Goal: Find specific page/section: Find specific page/section

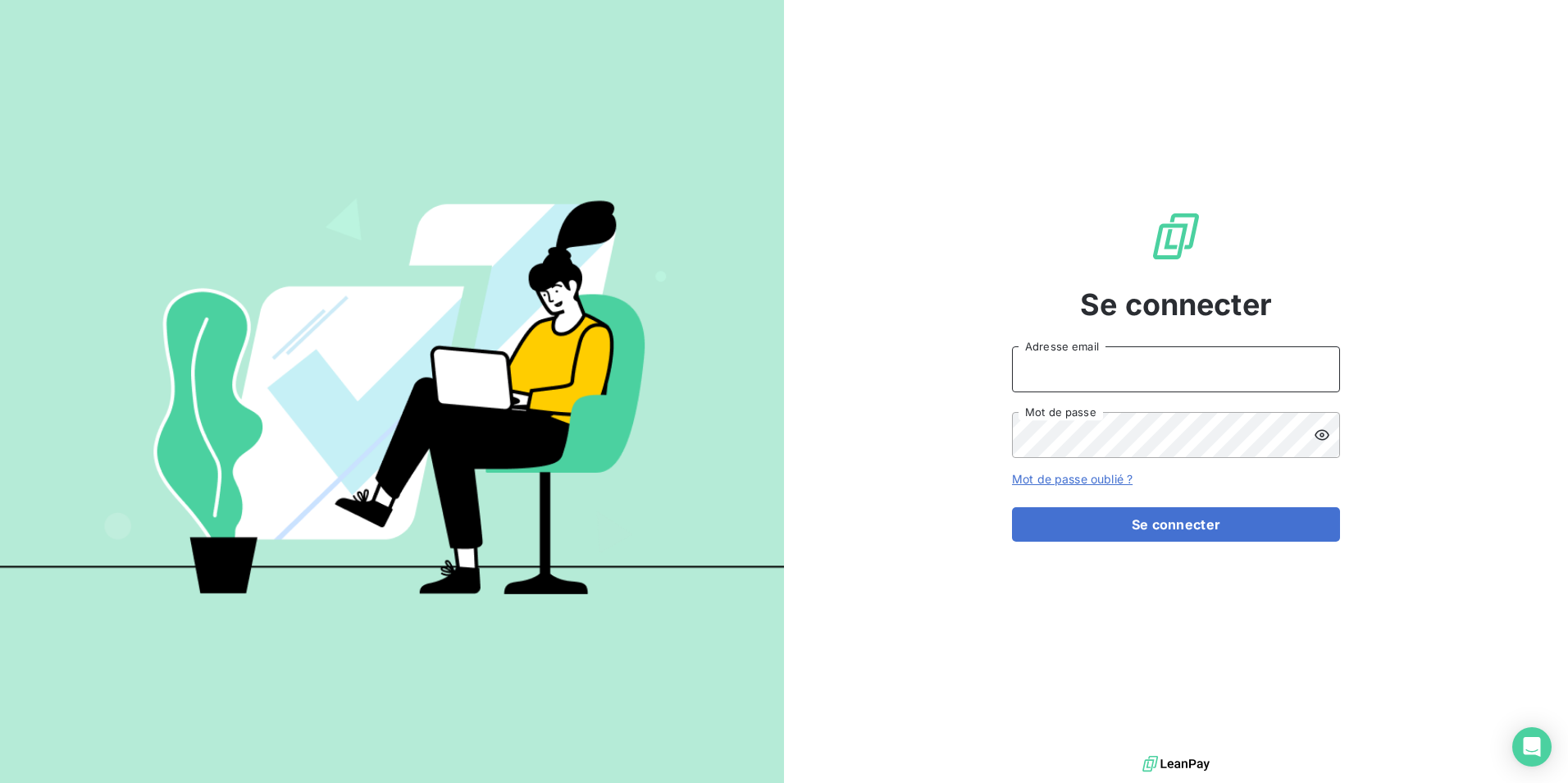
type input "[EMAIL_ADDRESS][PERSON_NAME][DOMAIN_NAME]"
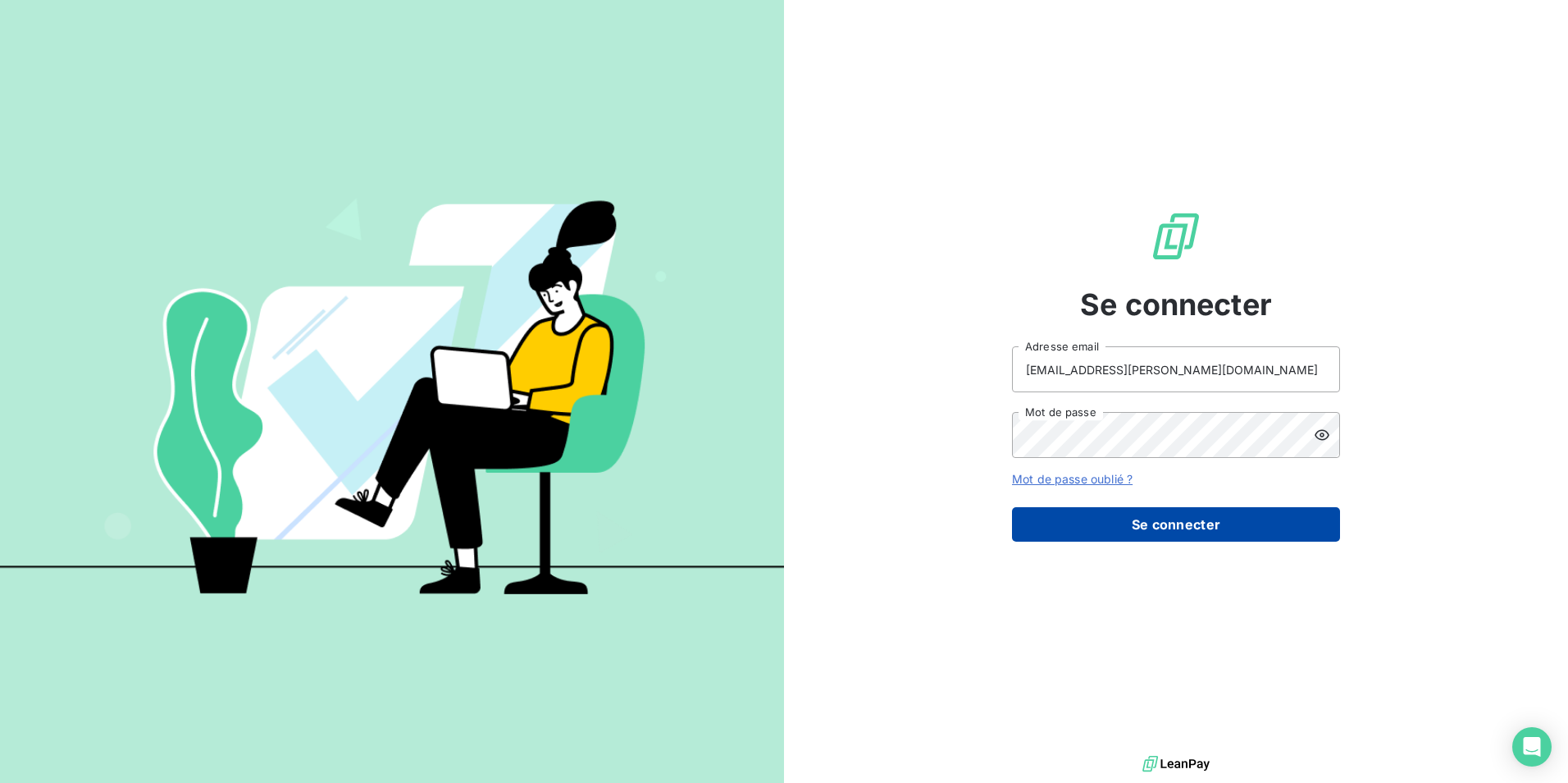
click at [1058, 517] on button "Se connecter" at bounding box center [1176, 524] width 328 height 34
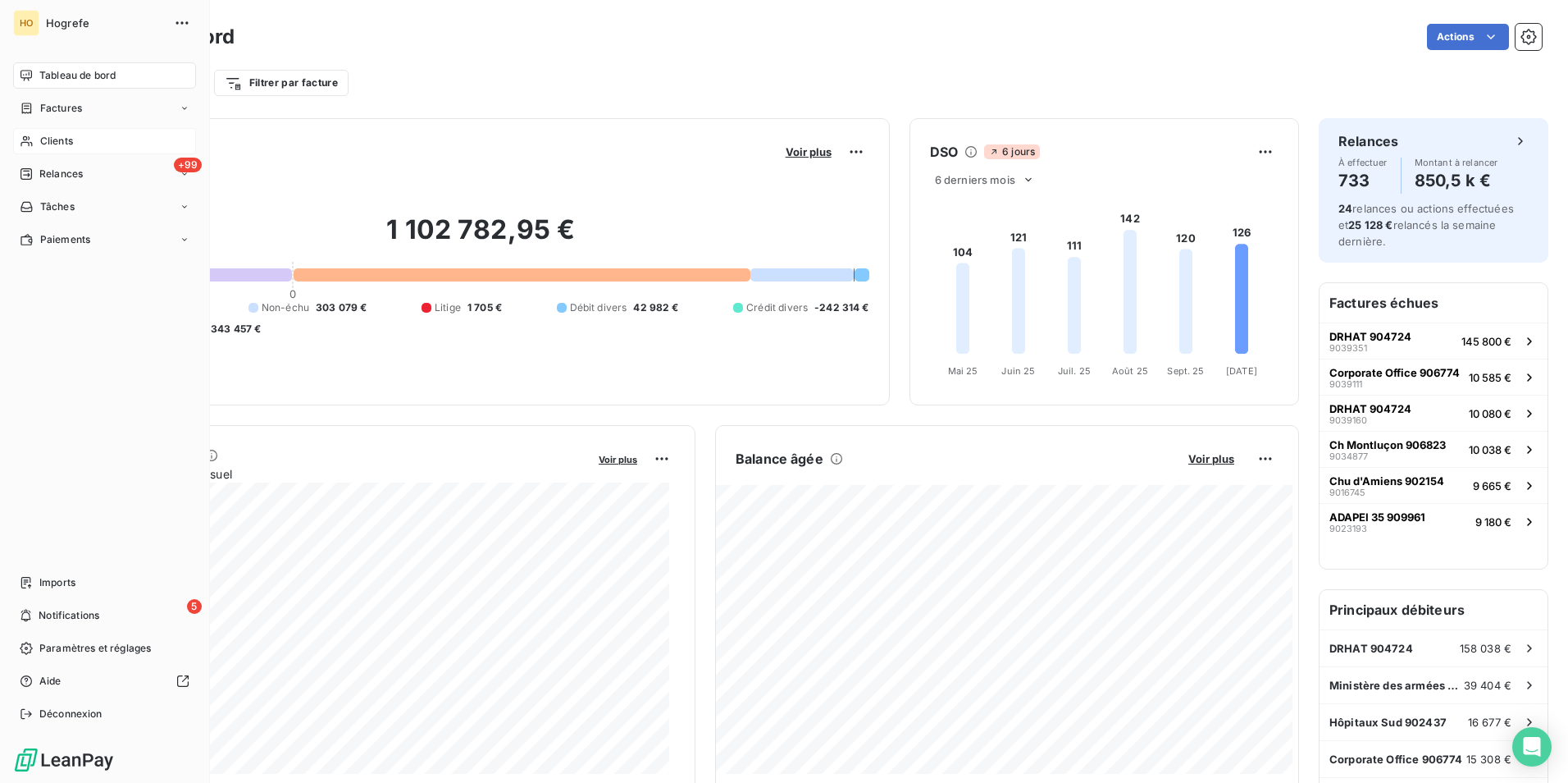
click at [42, 137] on span "Clients" at bounding box center [56, 141] width 32 height 15
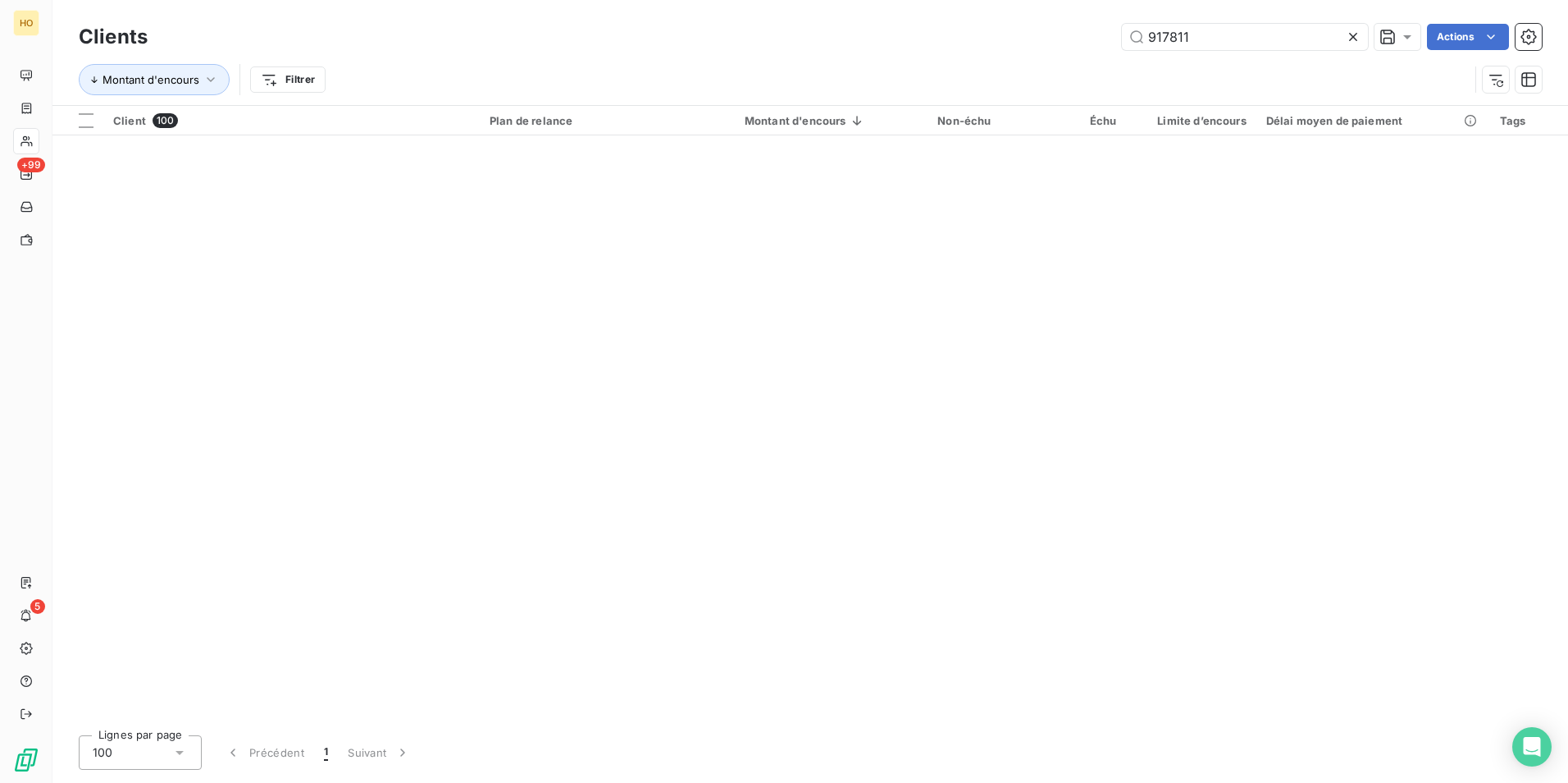
drag, startPoint x: 1221, startPoint y: 39, endPoint x: 907, endPoint y: 78, distance: 316.4
click at [907, 78] on div "Clients 917811 Actions Montant d'encours Filtrer" at bounding box center [810, 63] width 1463 height 86
drag, startPoint x: 1211, startPoint y: 29, endPoint x: 1025, endPoint y: 27, distance: 186.0
click at [1025, 27] on div "912955 Actions" at bounding box center [855, 37] width 1375 height 27
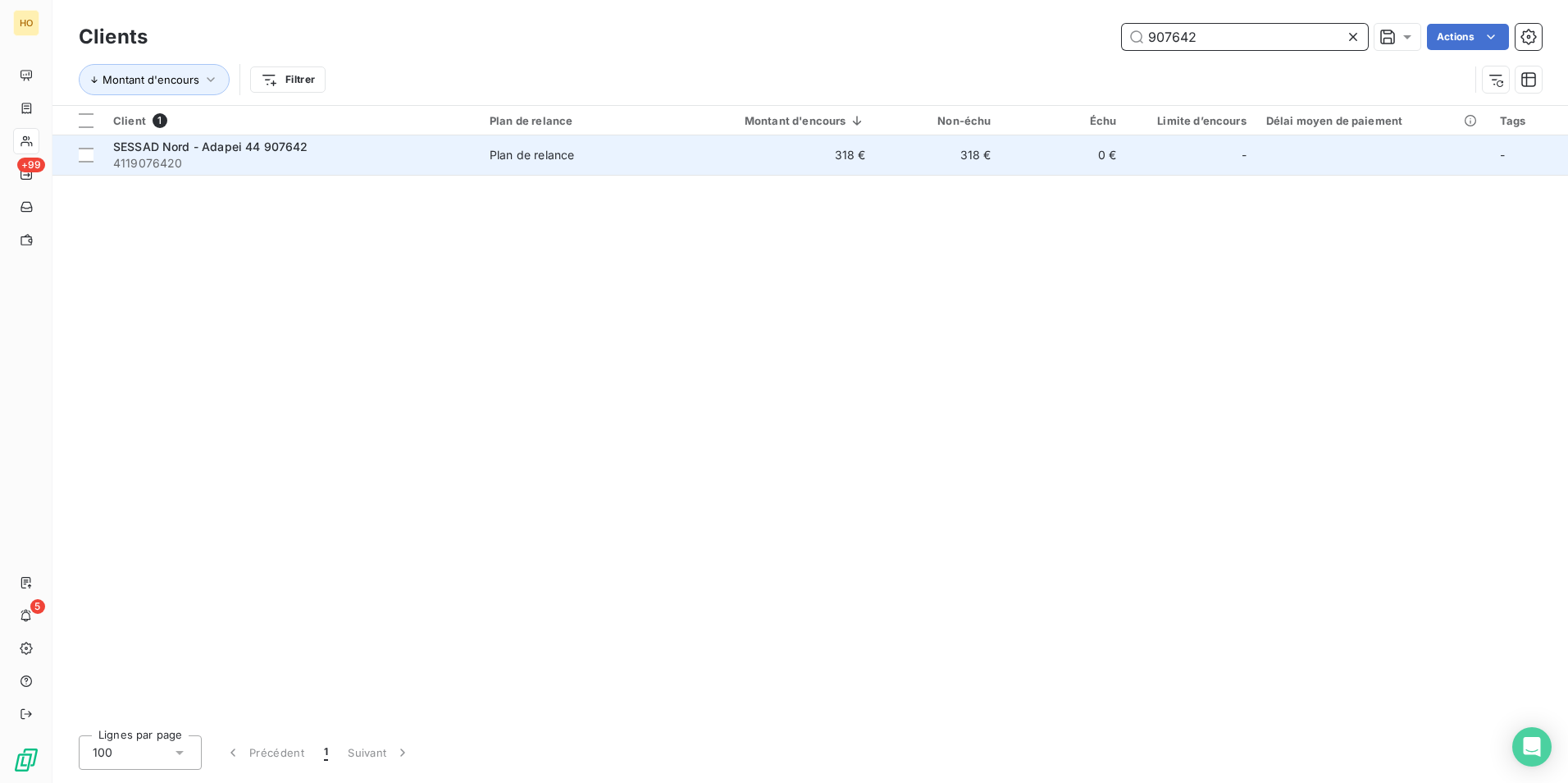
type input "907642"
click at [887, 156] on td "318 €" at bounding box center [938, 154] width 126 height 39
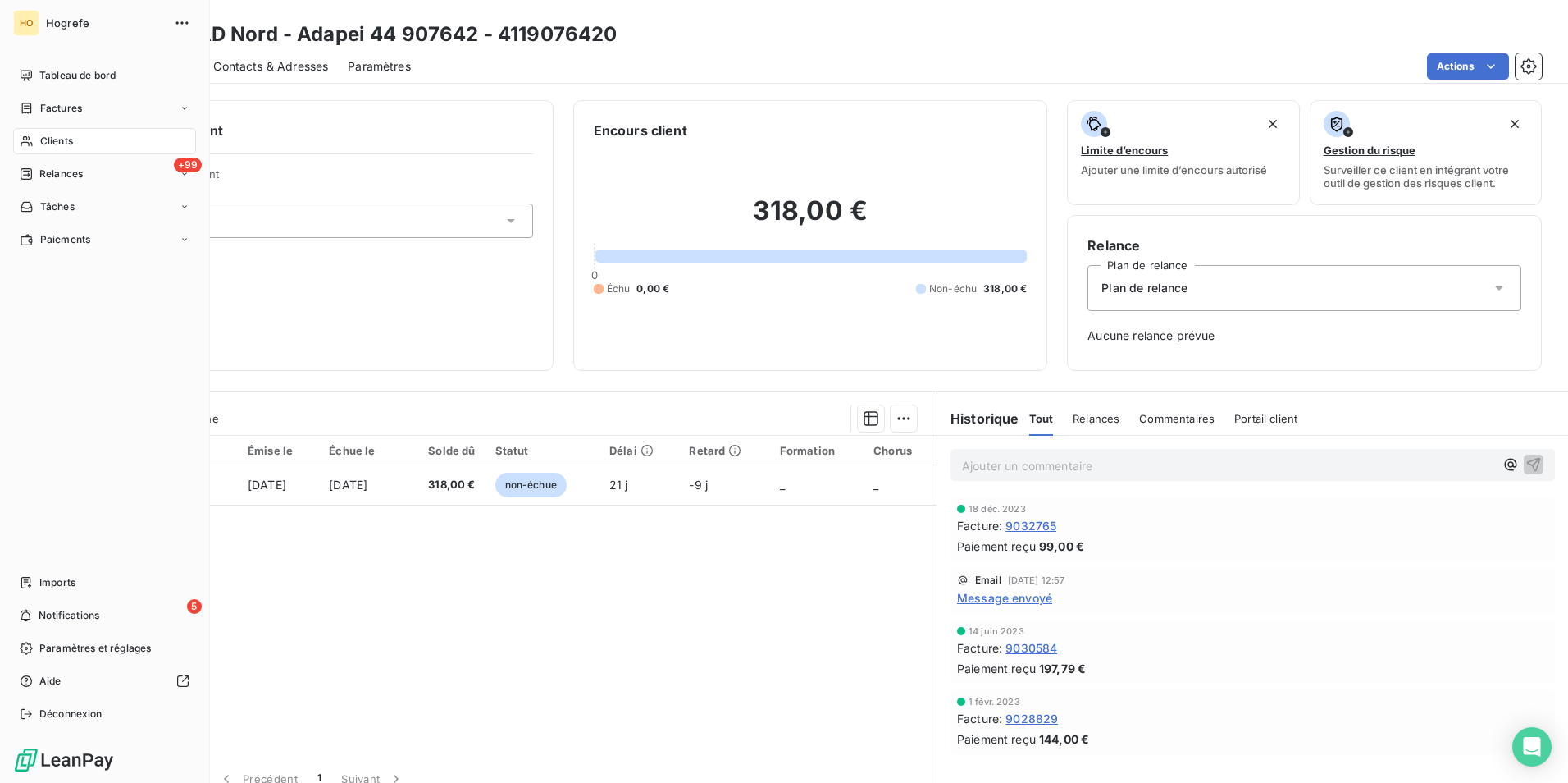
click at [31, 141] on icon at bounding box center [27, 141] width 14 height 13
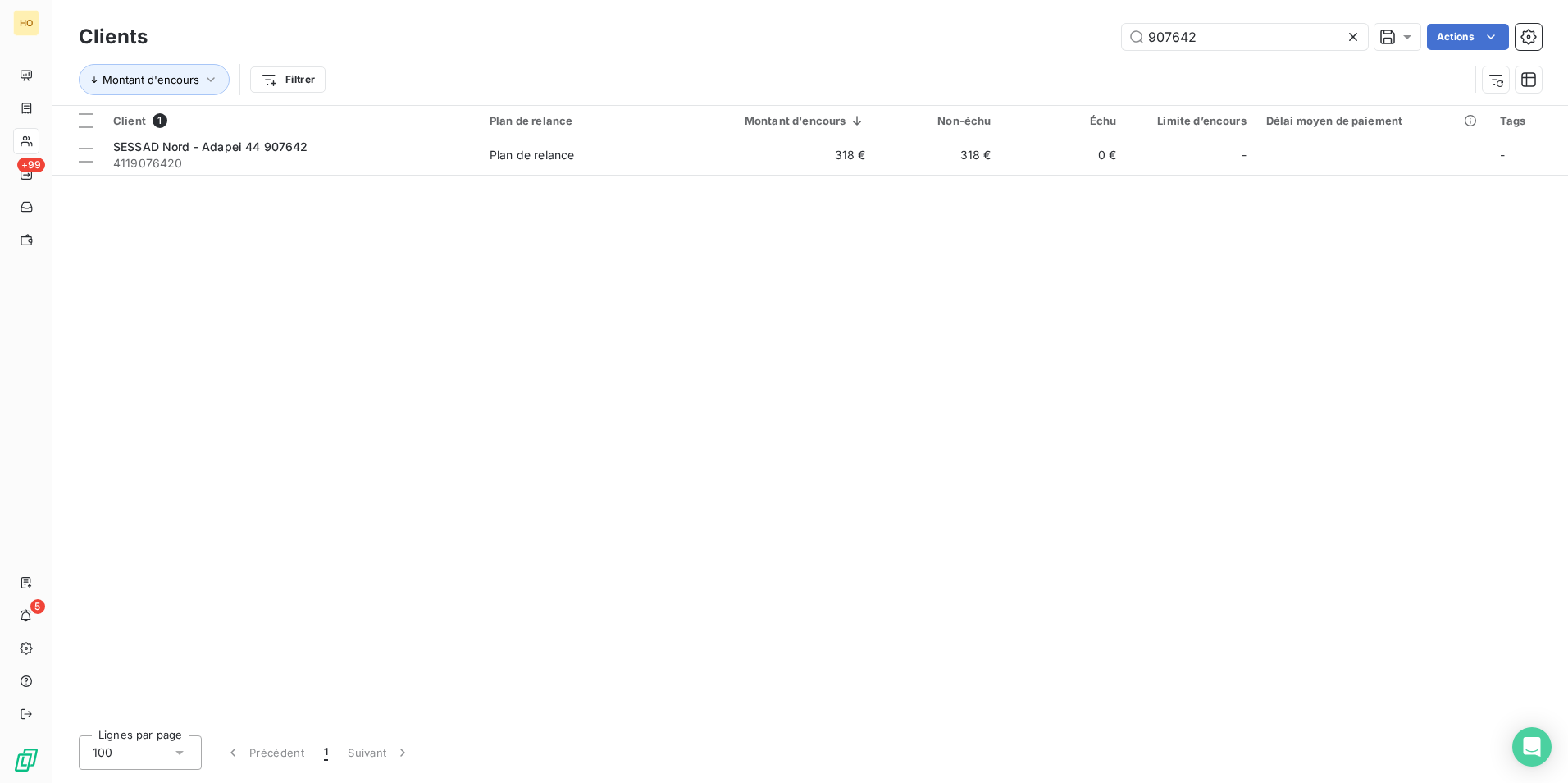
drag, startPoint x: 1221, startPoint y: 37, endPoint x: 830, endPoint y: 43, distance: 391.0
click at [830, 43] on div "907642 Actions" at bounding box center [855, 37] width 1375 height 27
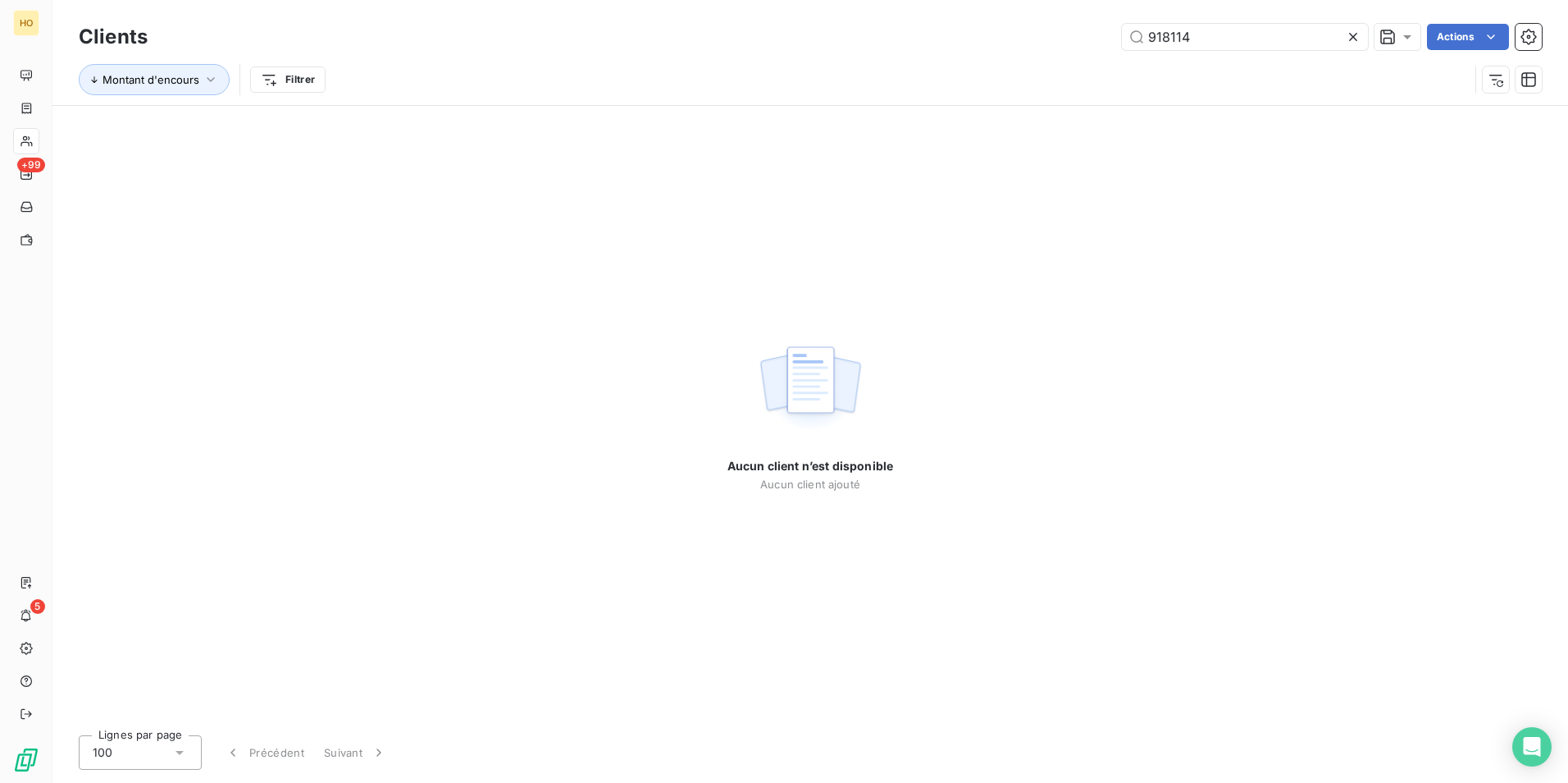
type input "918114"
